Goal: Navigation & Orientation: Find specific page/section

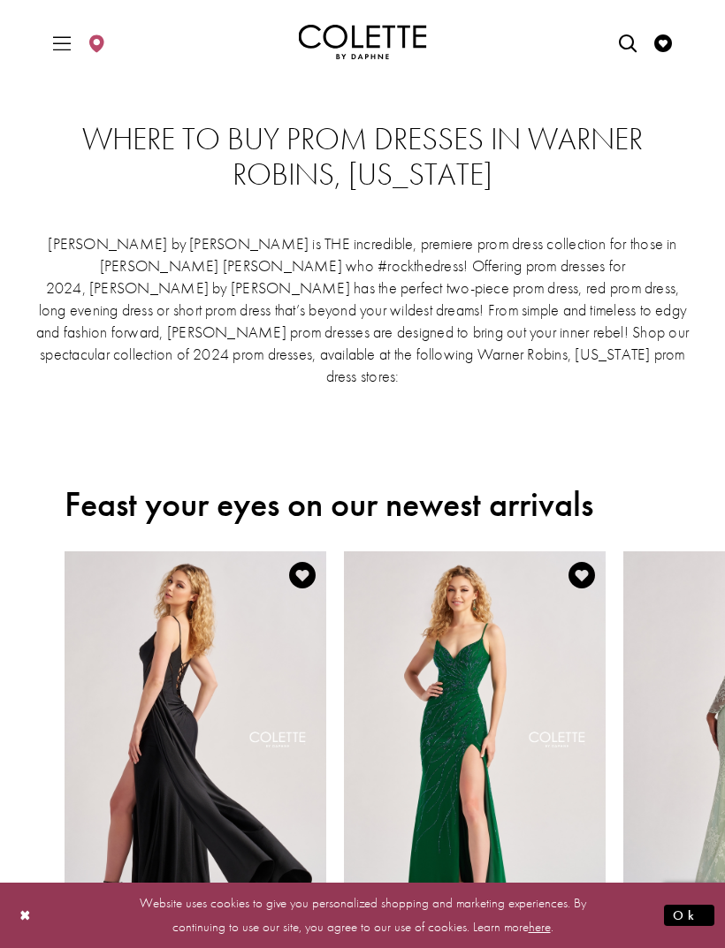
click at [54, 40] on icon "Toggle Main Navigation Menu" at bounding box center [62, 43] width 18 height 18
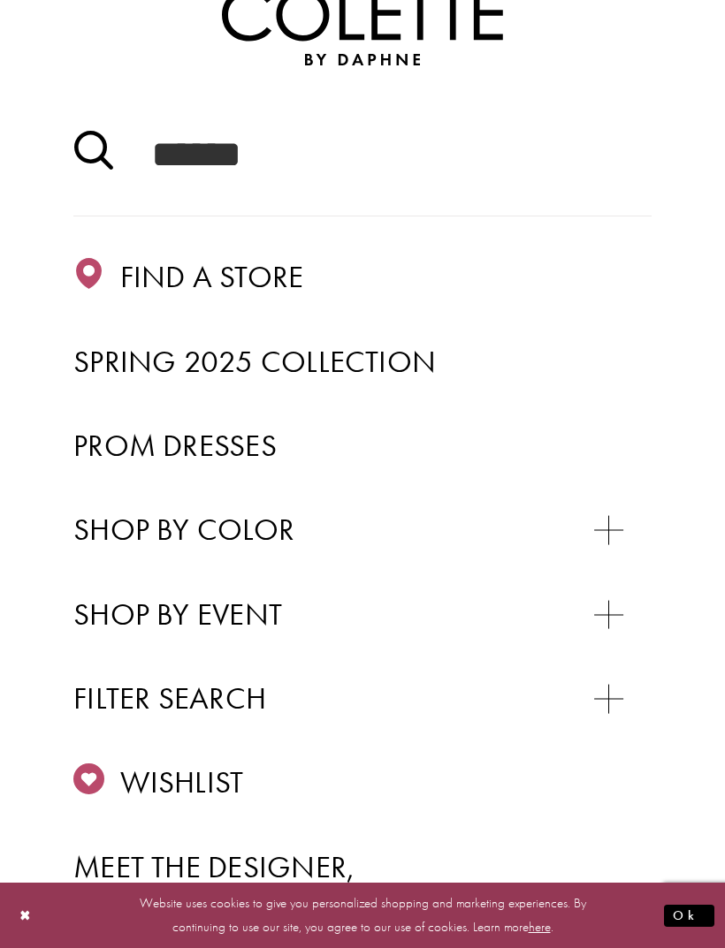
scroll to position [127, 0]
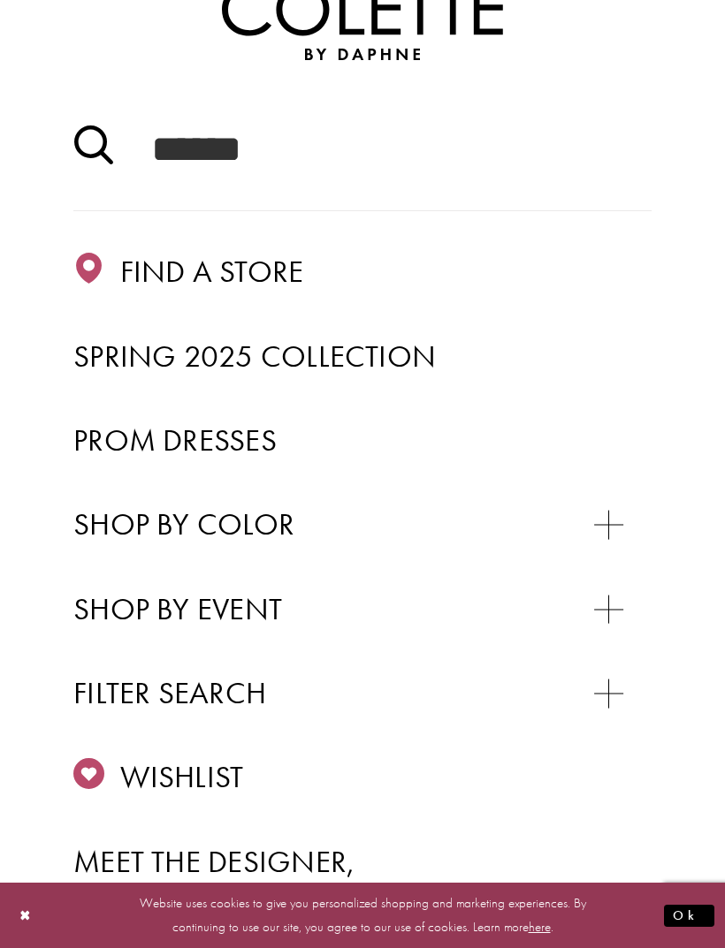
click at [76, 425] on span "Prom Dresses" at bounding box center [174, 440] width 203 height 39
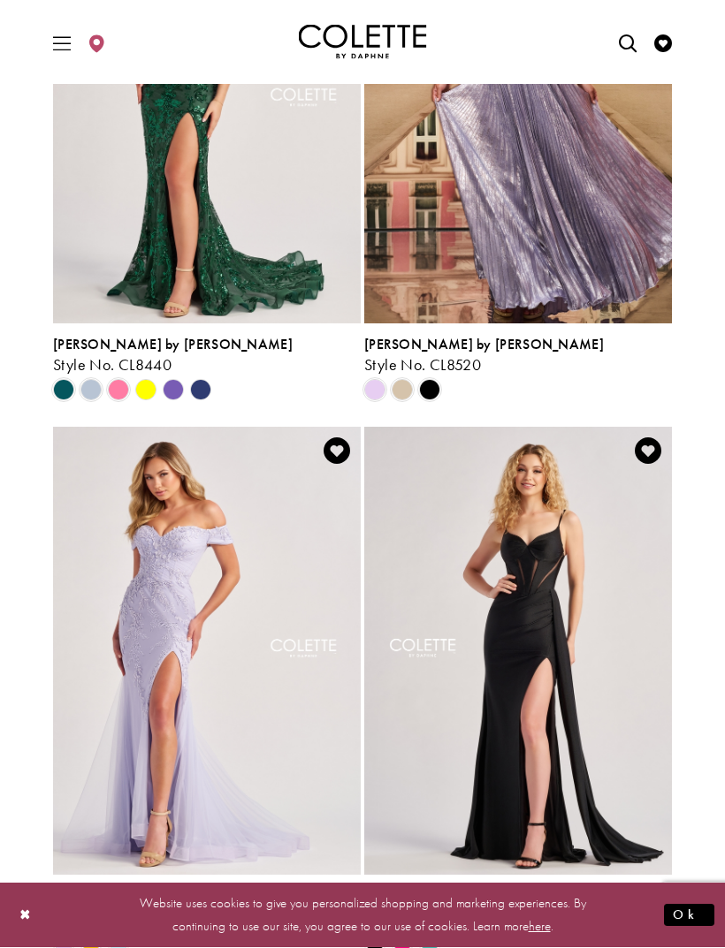
click at [113, 388] on span "Product List" at bounding box center [118, 390] width 21 height 21
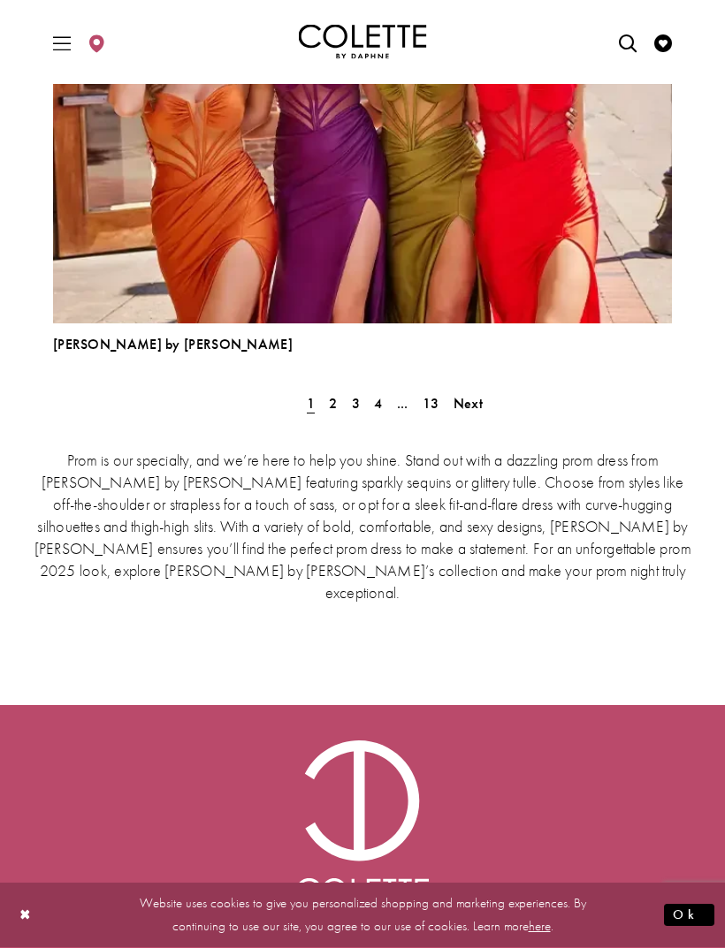
scroll to position [5062, 0]
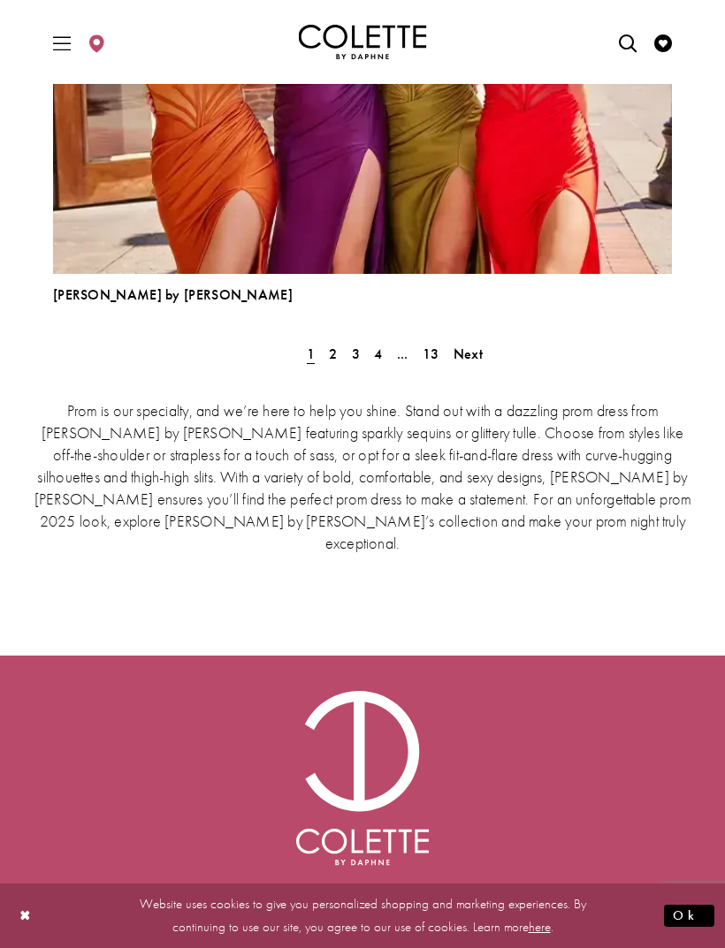
click at [341, 357] on link "2" at bounding box center [332, 354] width 19 height 26
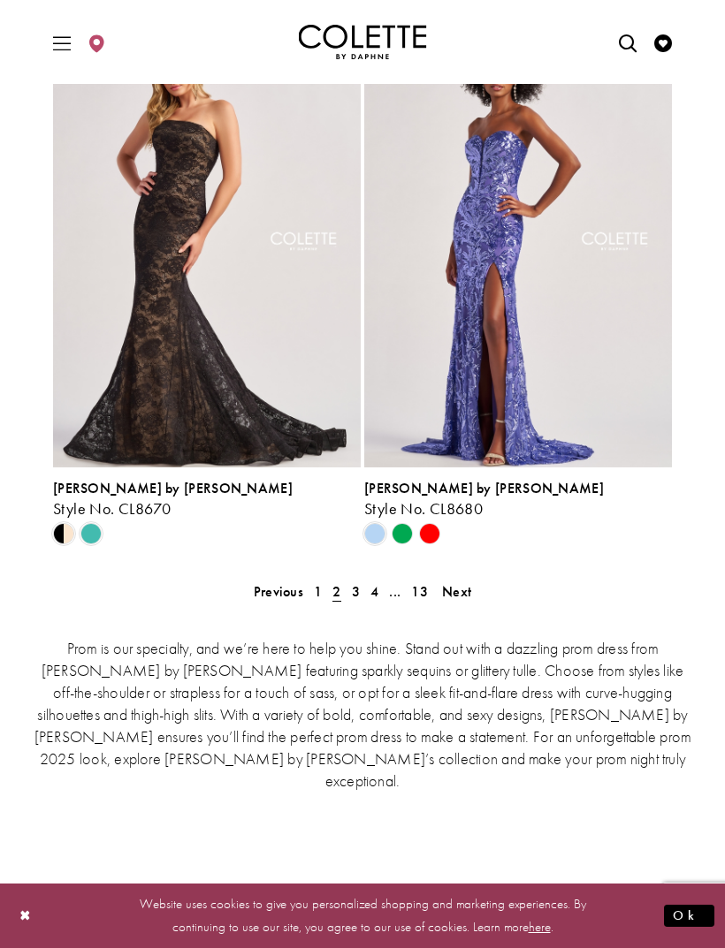
scroll to position [4036, 0]
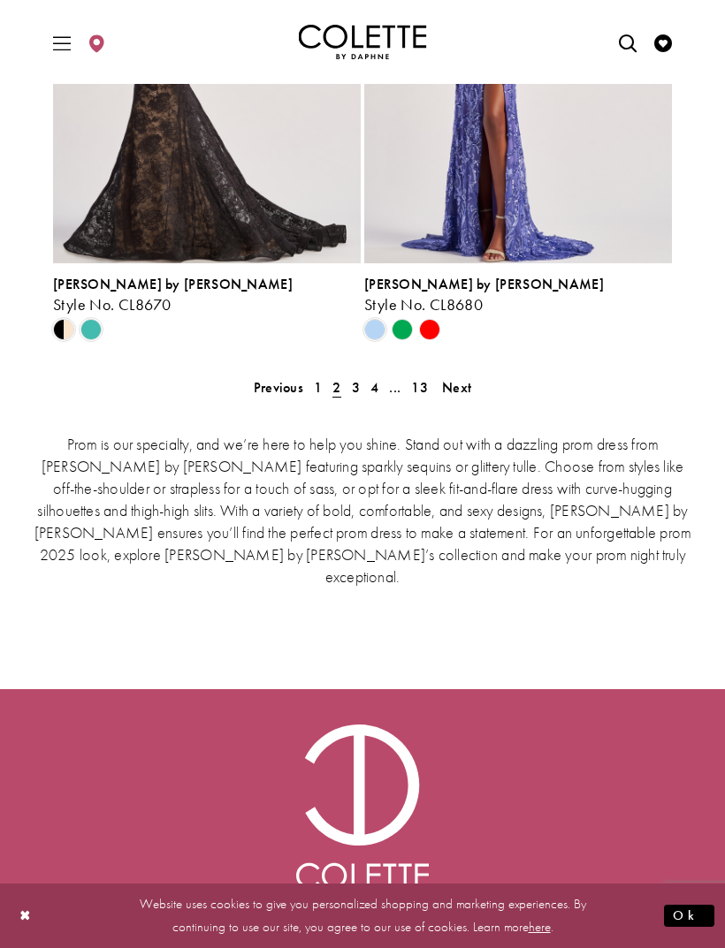
click at [345, 392] on span "2" at bounding box center [336, 388] width 19 height 26
click at [355, 386] on span "3" at bounding box center [356, 387] width 8 height 19
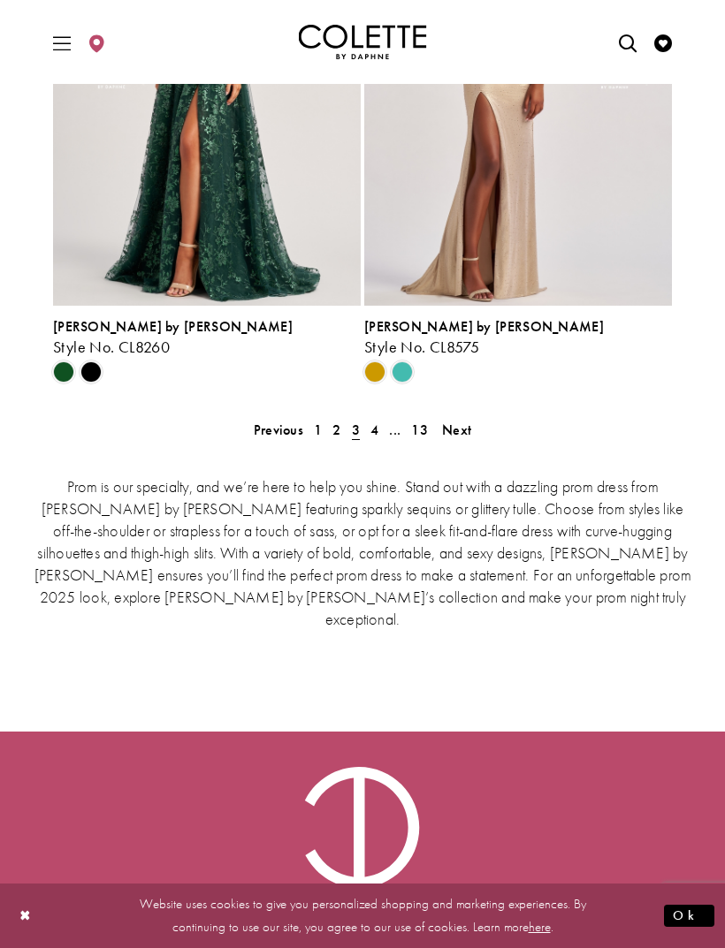
scroll to position [3995, 0]
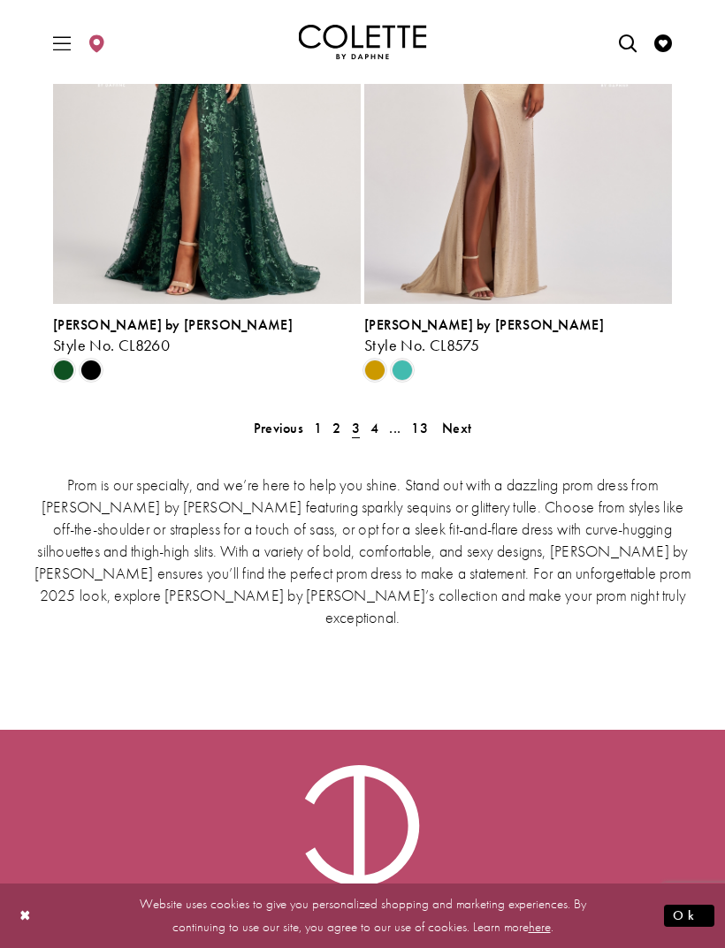
click at [369, 434] on link "4" at bounding box center [374, 428] width 19 height 26
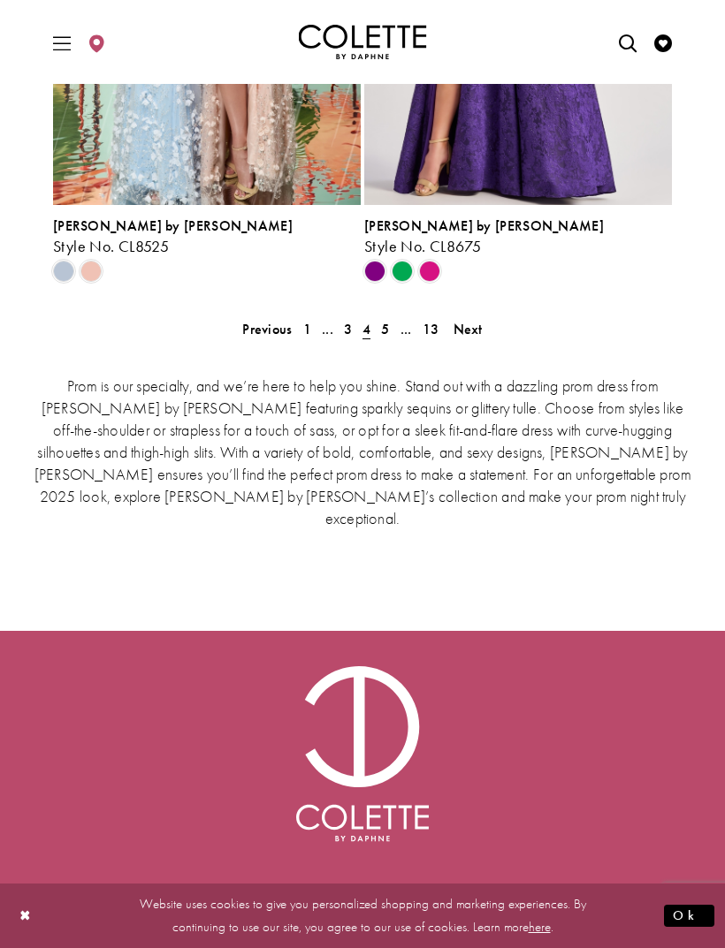
scroll to position [4093, 0]
click at [384, 330] on span "5" at bounding box center [385, 329] width 8 height 19
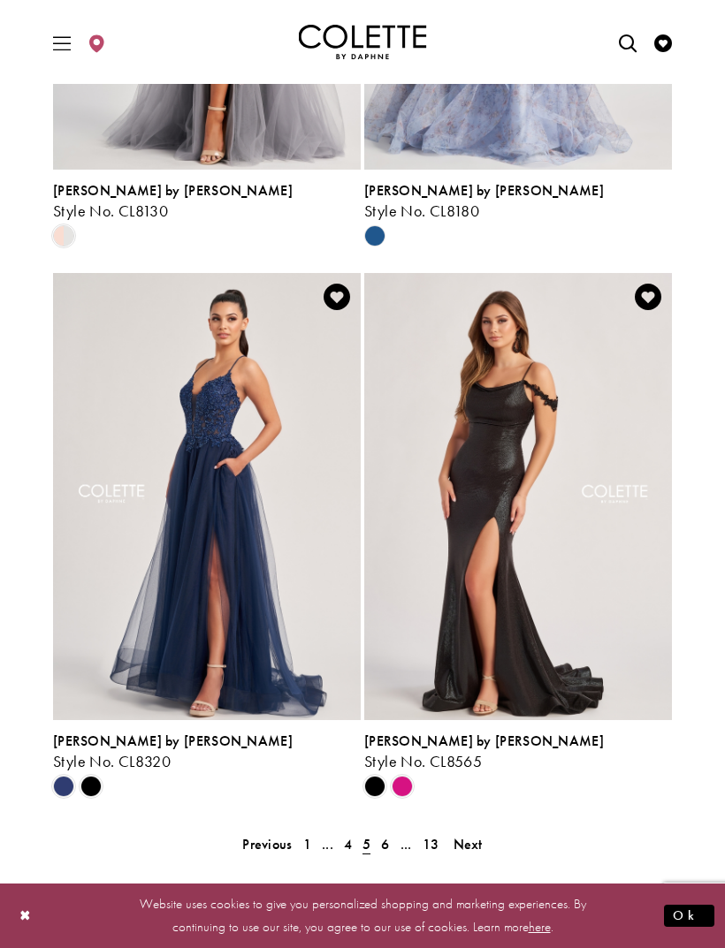
scroll to position [4062, 0]
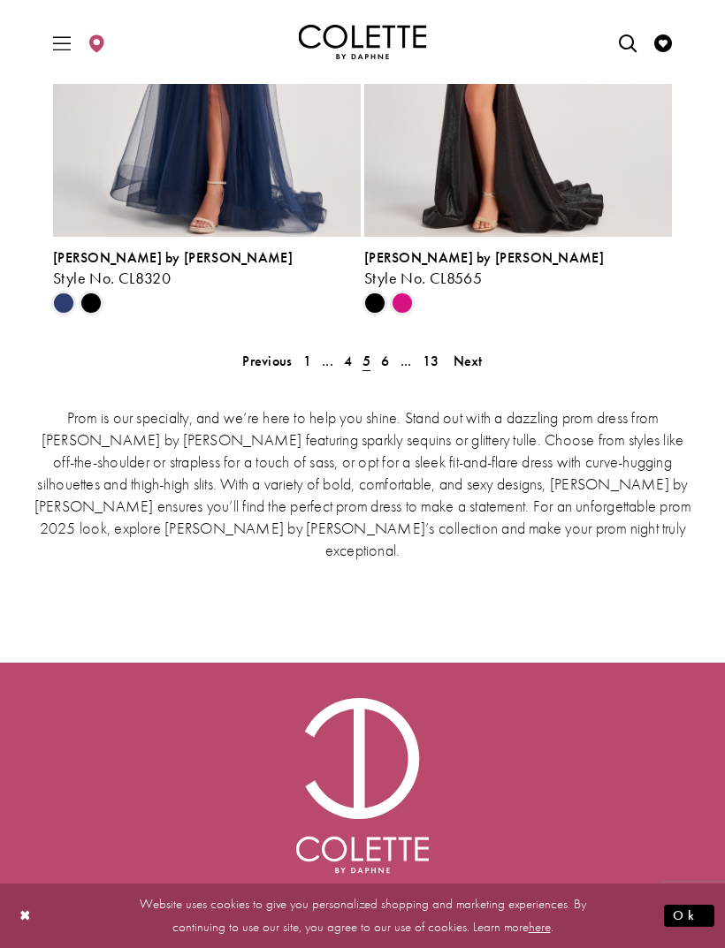
click at [374, 365] on span "5" at bounding box center [366, 361] width 19 height 26
click at [383, 362] on span "6" at bounding box center [385, 361] width 8 height 19
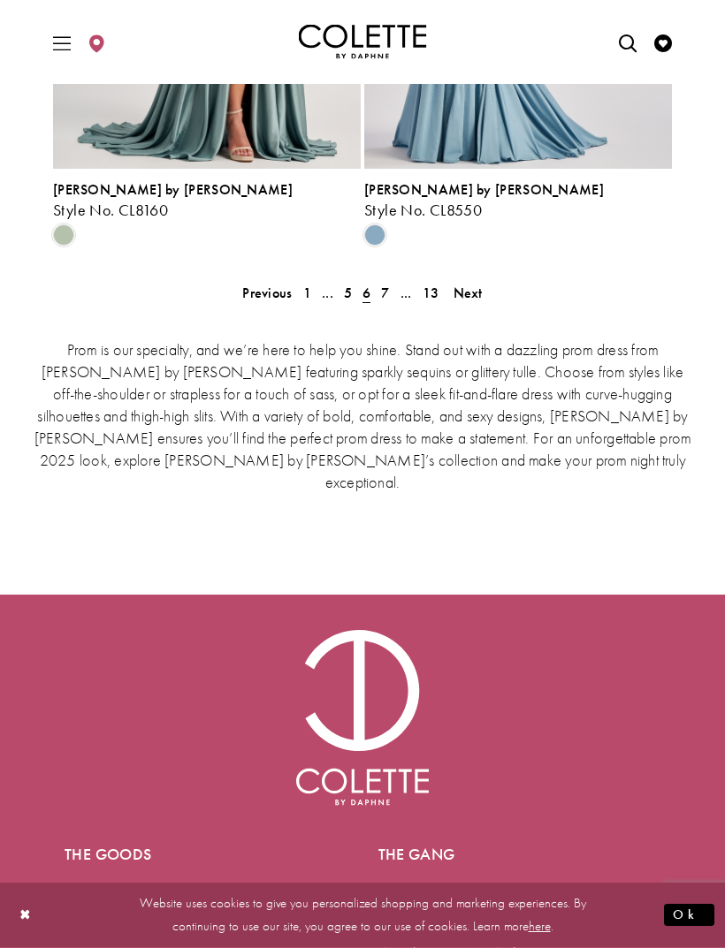
scroll to position [4131, 0]
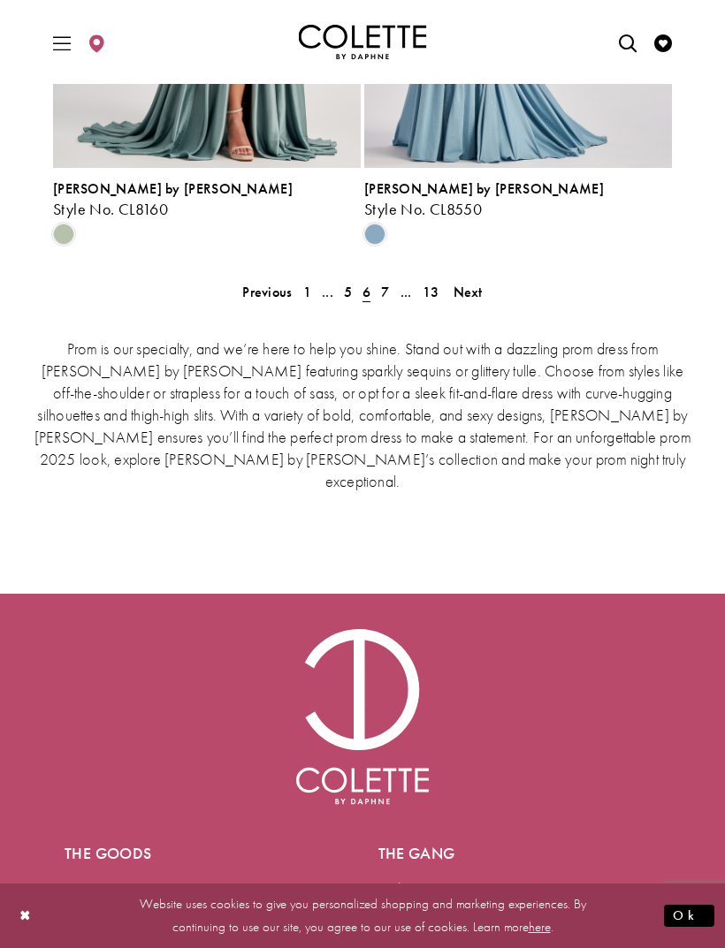
click at [382, 283] on span "7" at bounding box center [385, 292] width 8 height 19
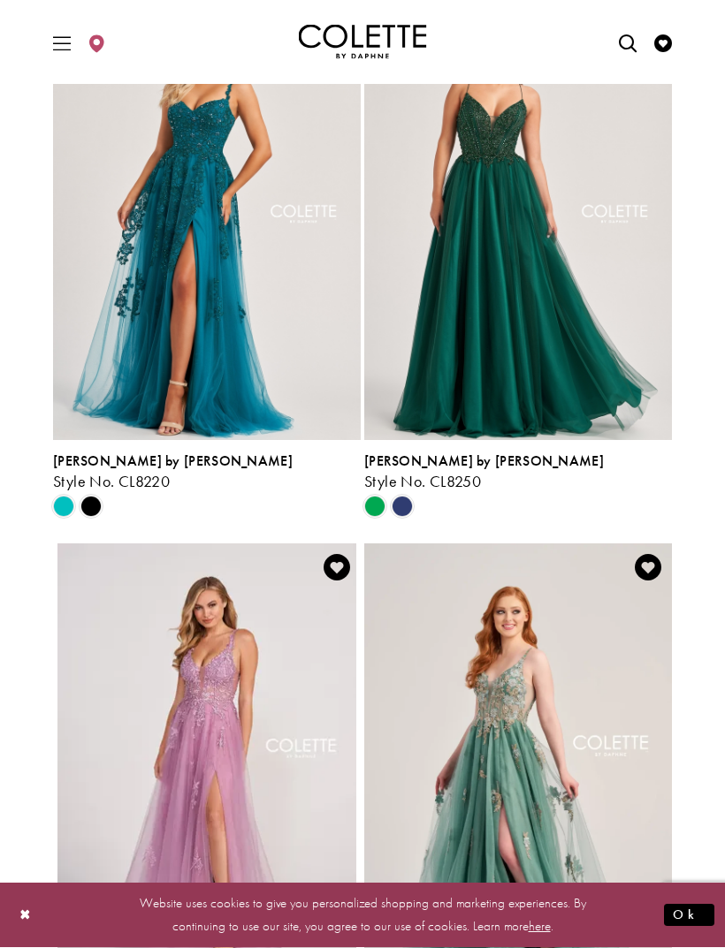
scroll to position [1105, 0]
